Goal: Information Seeking & Learning: Compare options

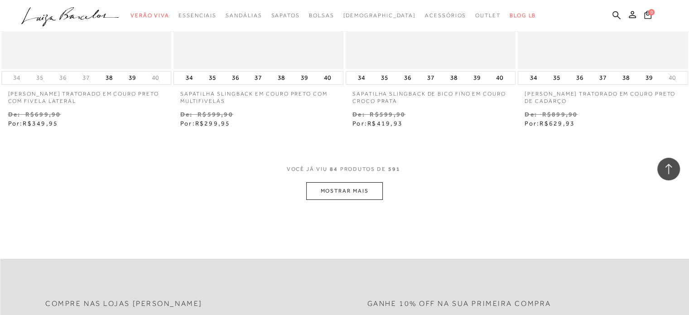
scroll to position [6792, 0]
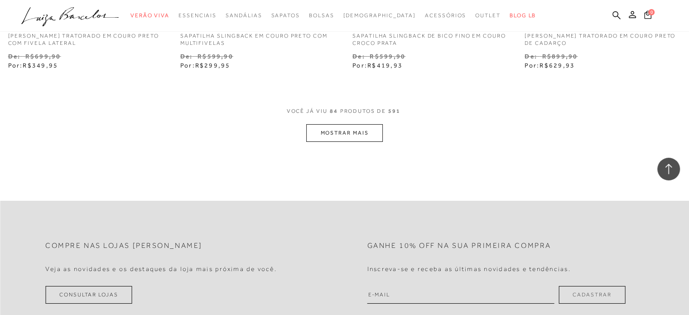
click at [348, 126] on button "MOSTRAR MAIS" at bounding box center [344, 133] width 76 height 18
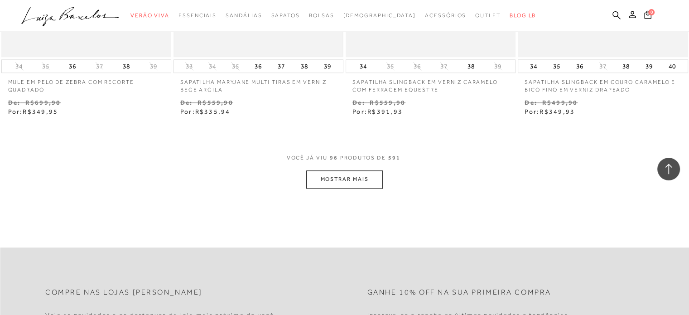
scroll to position [7788, 0]
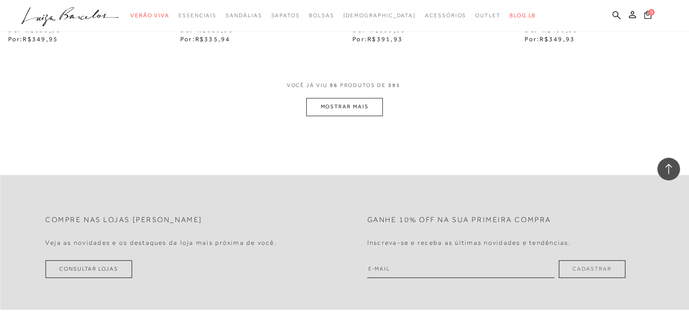
click at [346, 105] on button "MOSTRAR MAIS" at bounding box center [344, 107] width 76 height 18
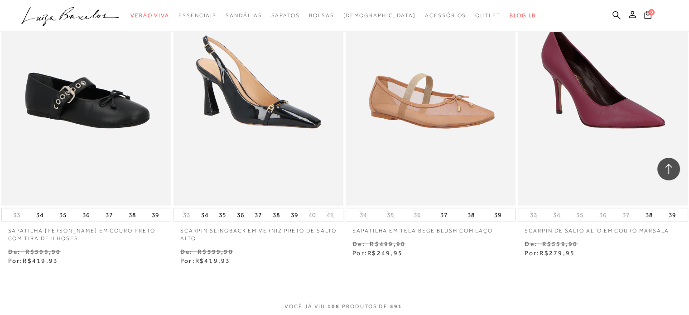
scroll to position [8603, 0]
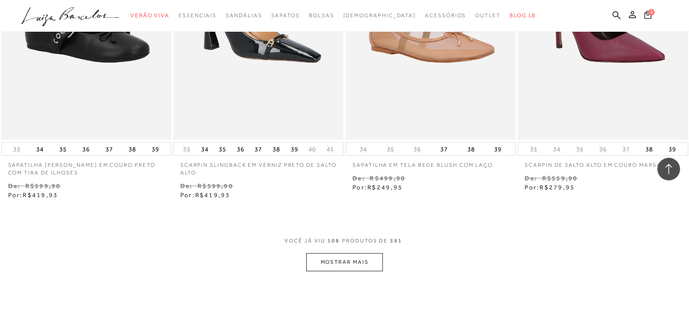
click at [345, 261] on button "MOSTRAR MAIS" at bounding box center [344, 262] width 76 height 18
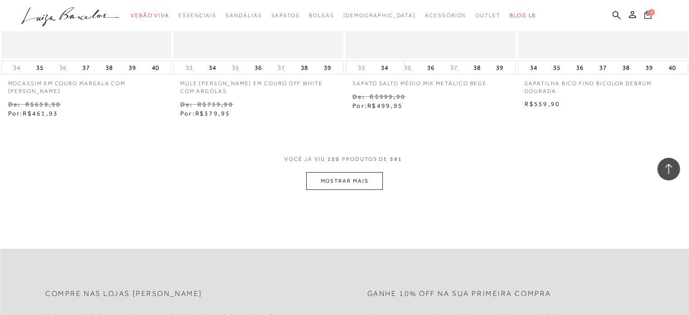
scroll to position [9689, 0]
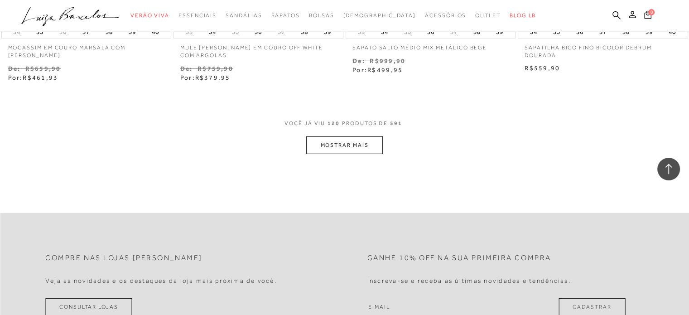
click at [359, 142] on button "MOSTRAR MAIS" at bounding box center [344, 145] width 76 height 18
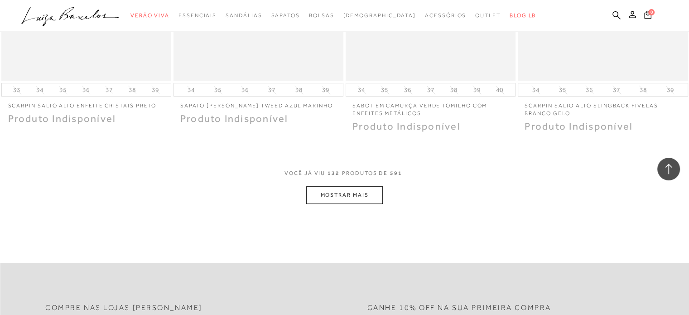
scroll to position [10595, 0]
click at [346, 188] on button "MOSTRAR MAIS" at bounding box center [344, 193] width 76 height 18
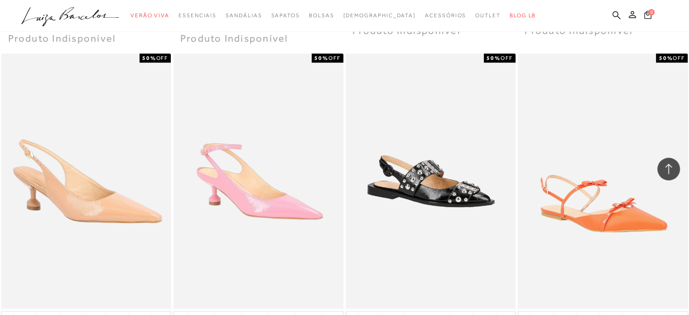
scroll to position [11455, 0]
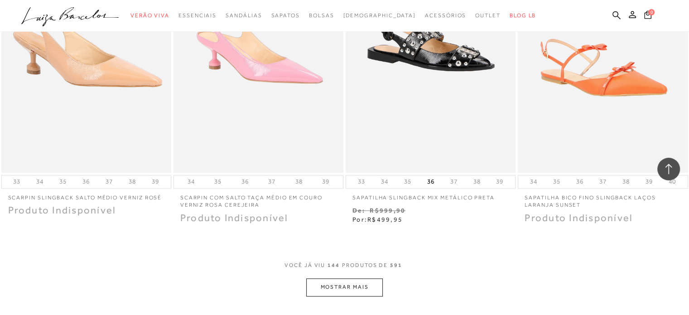
click at [354, 288] on button "MOSTRAR MAIS" at bounding box center [344, 287] width 76 height 18
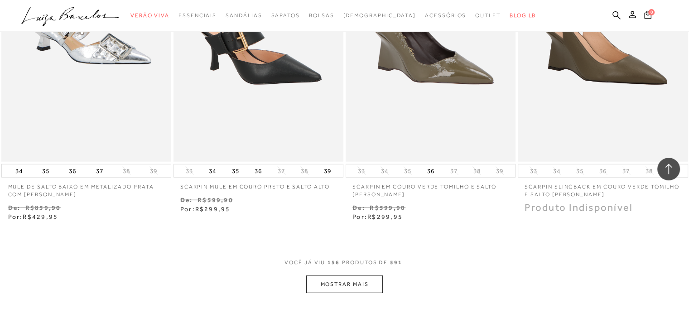
scroll to position [12451, 0]
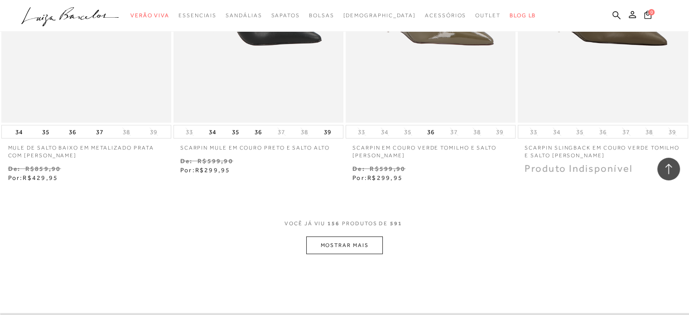
click at [377, 249] on button "MOSTRAR MAIS" at bounding box center [344, 245] width 76 height 18
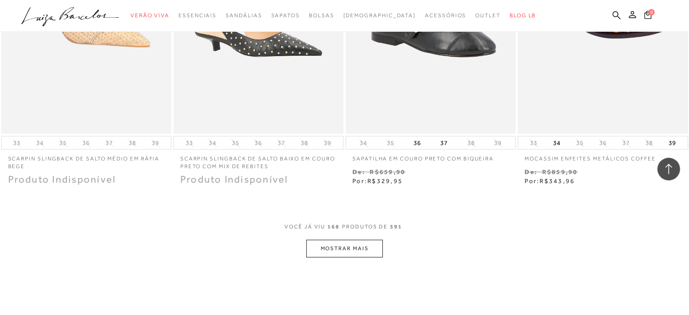
scroll to position [13493, 0]
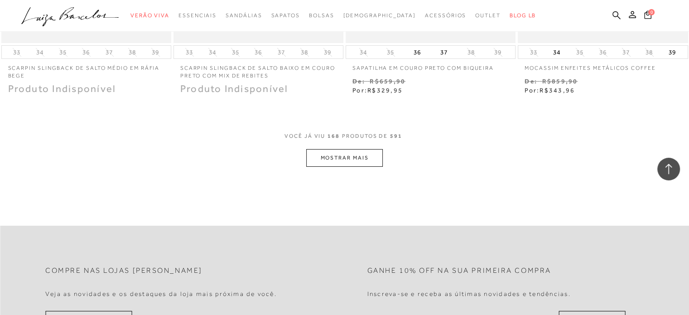
click at [341, 154] on button "MOSTRAR MAIS" at bounding box center [344, 158] width 76 height 18
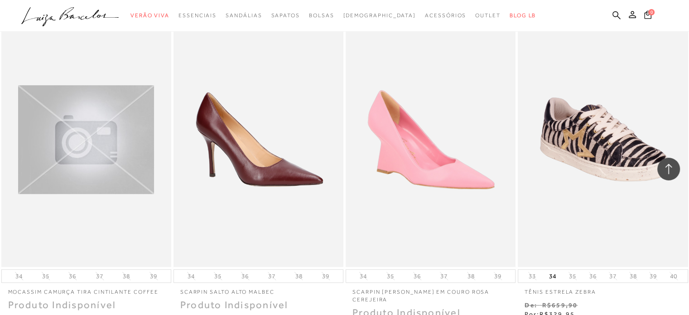
scroll to position [14308, 0]
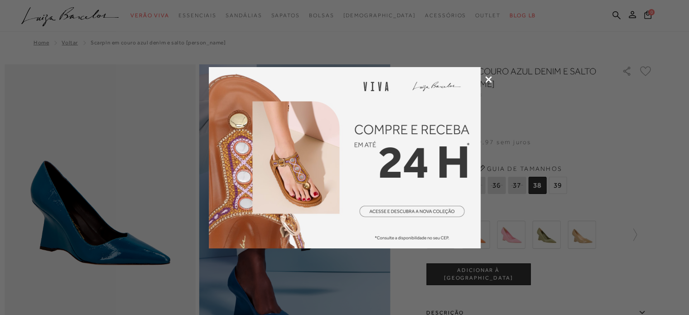
click at [489, 75] on div at bounding box center [344, 157] width 689 height 315
click at [490, 81] on icon at bounding box center [488, 79] width 7 height 7
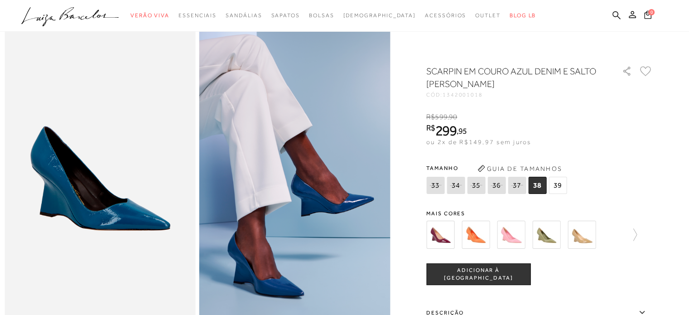
scroll to position [91, 0]
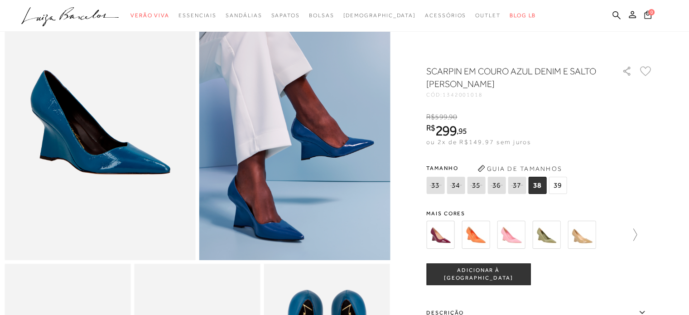
click at [634, 237] on icon at bounding box center [630, 234] width 13 height 13
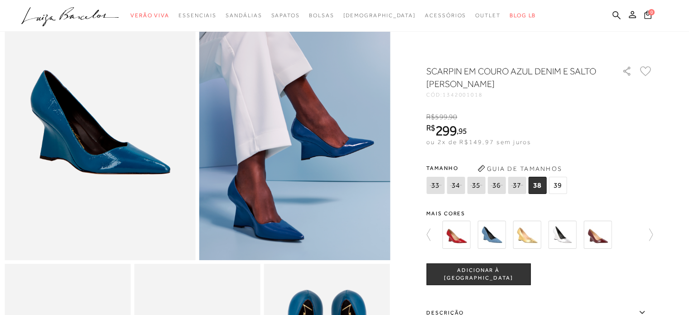
drag, startPoint x: 562, startPoint y: 236, endPoint x: 651, endPoint y: 260, distance: 91.4
click at [562, 236] on img at bounding box center [562, 234] width 28 height 28
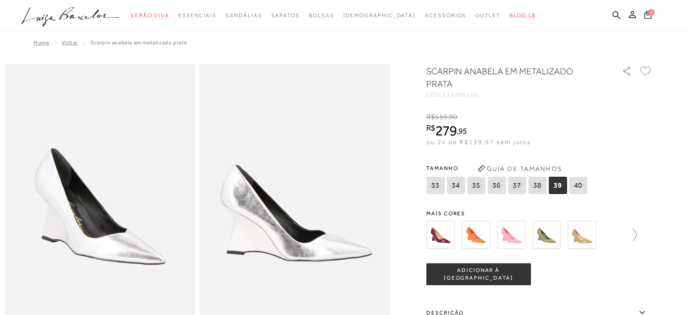
click at [637, 234] on icon at bounding box center [635, 234] width 4 height 12
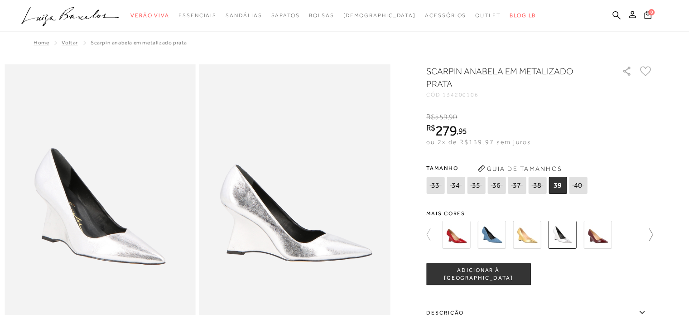
click at [639, 234] on div at bounding box center [539, 235] width 226 height 34
click at [651, 235] on icon at bounding box center [646, 234] width 13 height 13
click at [496, 238] on img at bounding box center [491, 234] width 28 height 28
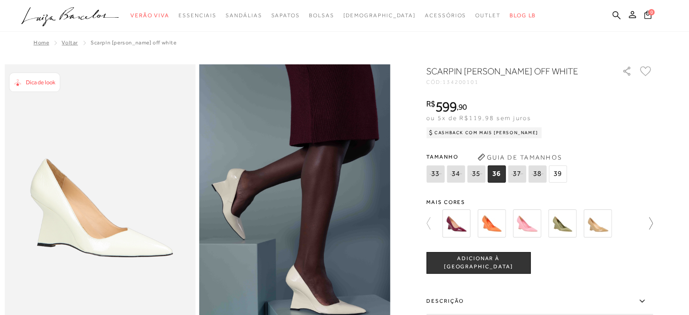
click at [652, 223] on icon at bounding box center [646, 223] width 13 height 13
click at [527, 224] on img at bounding box center [527, 223] width 28 height 28
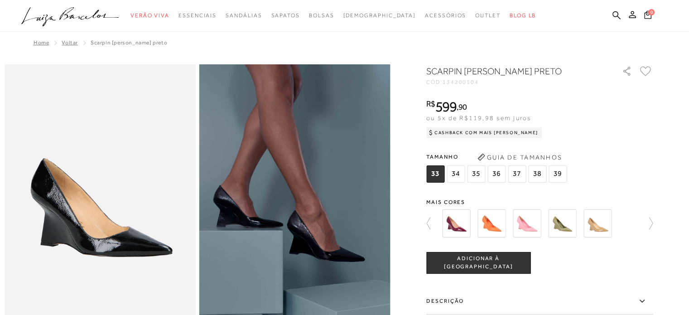
click at [648, 222] on icon at bounding box center [646, 223] width 13 height 13
click at [650, 224] on div at bounding box center [544, 223] width 211 height 34
click at [501, 225] on img at bounding box center [491, 223] width 28 height 28
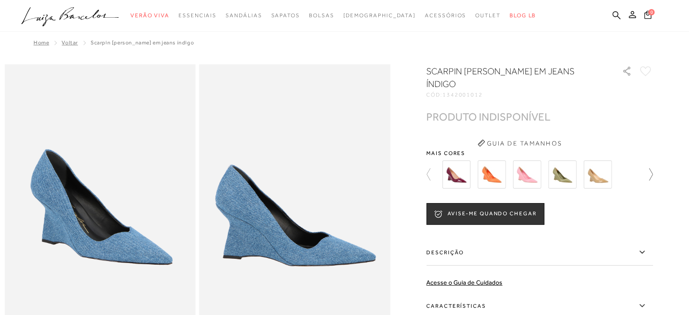
click at [652, 168] on icon at bounding box center [646, 174] width 13 height 13
click at [650, 160] on div at bounding box center [544, 175] width 211 height 34
click at [431, 168] on icon at bounding box center [432, 174] width 13 height 13
click at [429, 168] on icon at bounding box center [432, 174] width 13 height 13
click at [468, 166] on img at bounding box center [456, 174] width 28 height 28
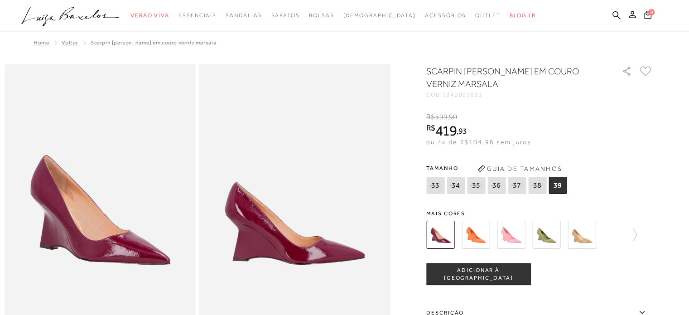
click at [486, 241] on img at bounding box center [475, 234] width 28 height 28
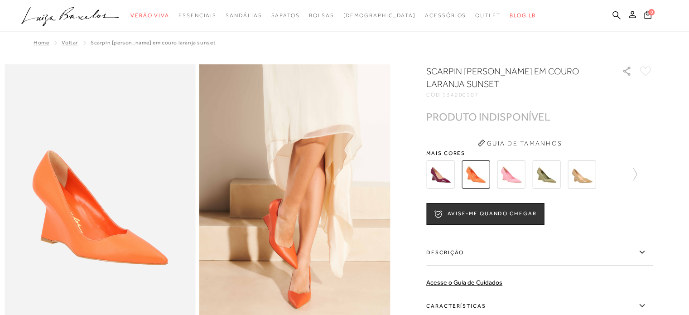
click at [501, 179] on img at bounding box center [511, 174] width 28 height 28
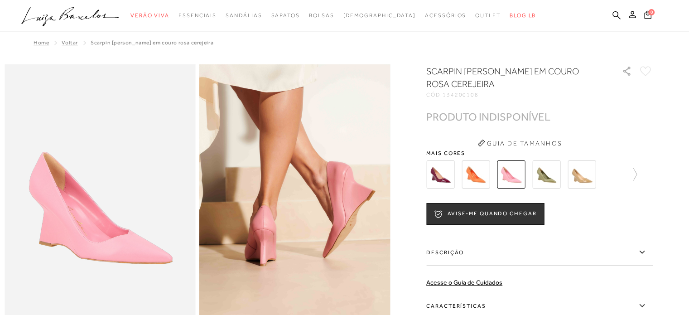
click at [546, 178] on img at bounding box center [546, 174] width 28 height 28
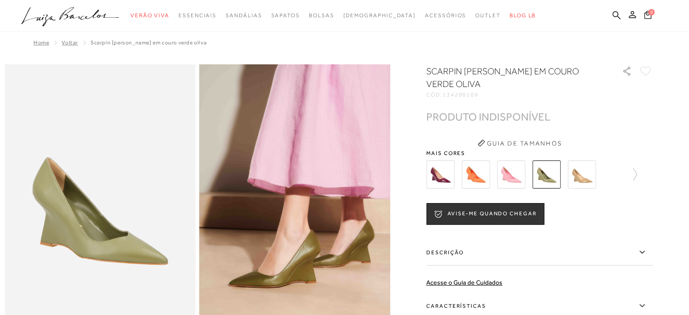
click at [552, 180] on img at bounding box center [546, 174] width 28 height 28
click at [590, 180] on img at bounding box center [581, 174] width 28 height 28
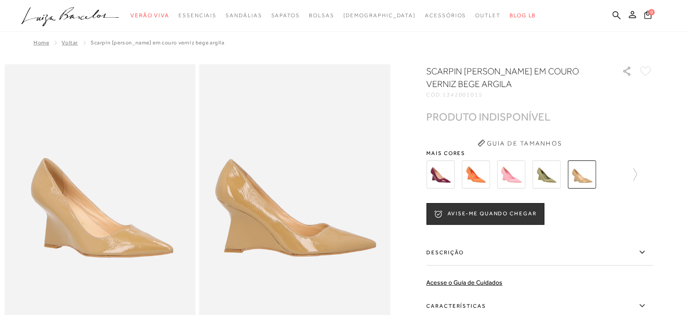
click at [640, 172] on div at bounding box center [539, 175] width 226 height 34
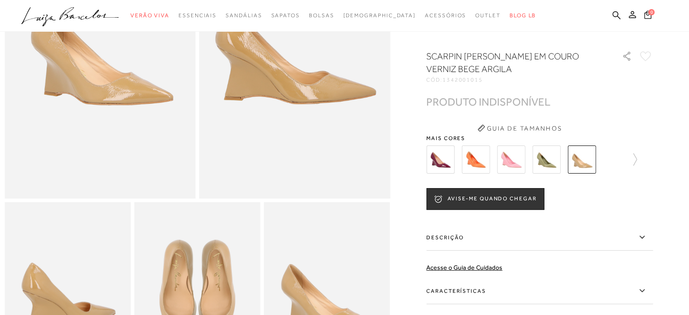
scroll to position [226, 0]
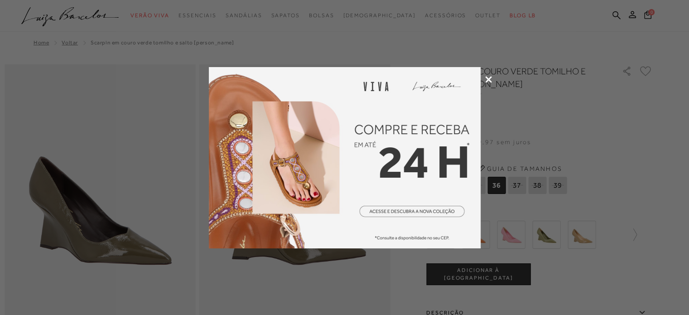
click at [489, 79] on icon at bounding box center [488, 79] width 7 height 7
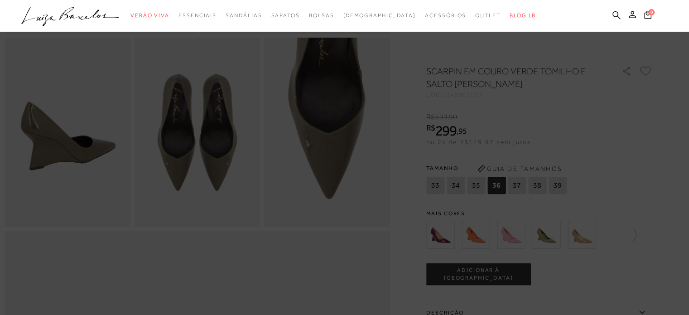
scroll to position [317, 0]
